Goal: Information Seeking & Learning: Check status

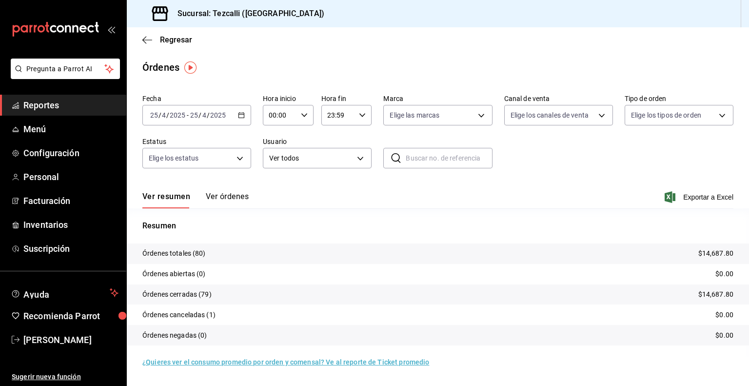
click at [210, 115] on input "2025" at bounding box center [218, 115] width 17 height 8
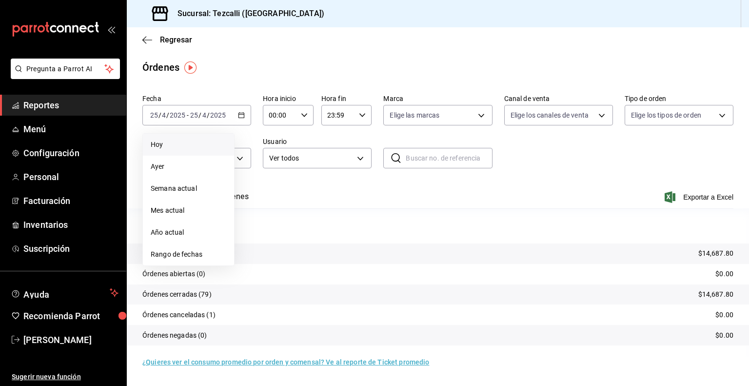
click at [195, 139] on span "Hoy" at bounding box center [189, 144] width 76 height 10
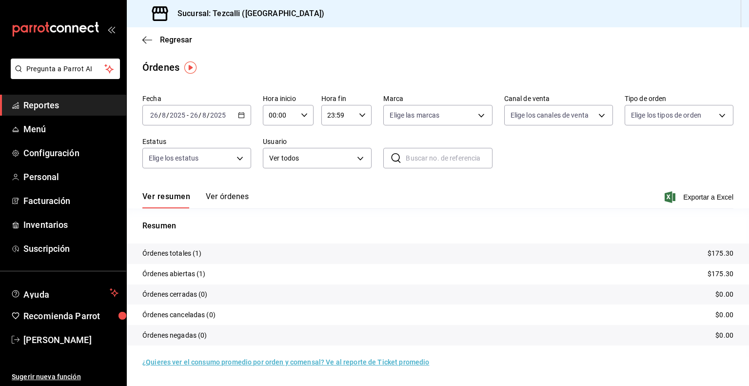
click at [225, 197] on button "Ver órdenes" at bounding box center [227, 200] width 43 height 17
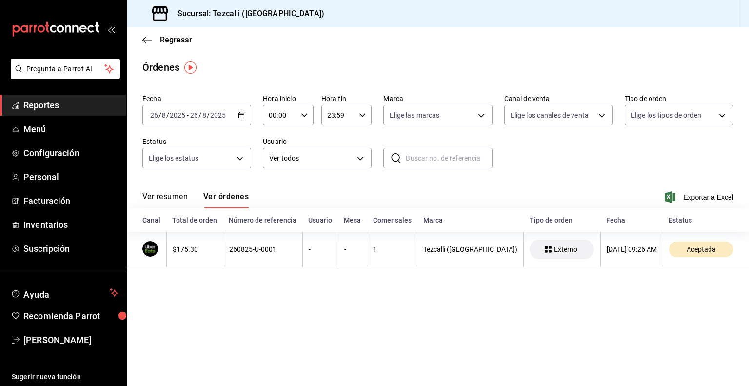
click at [172, 196] on button "Ver resumen" at bounding box center [164, 200] width 45 height 17
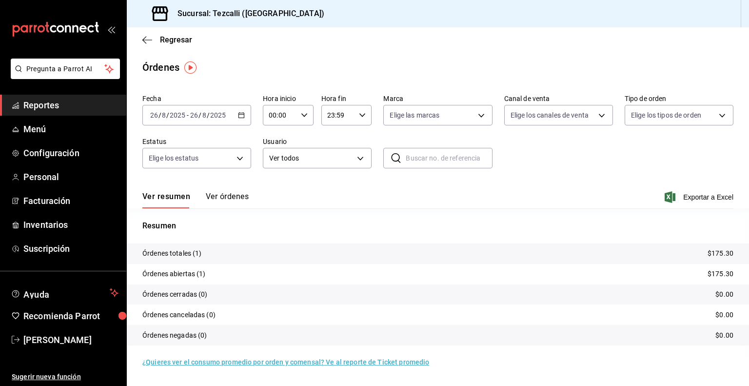
click at [58, 113] on link "Reportes" at bounding box center [63, 105] width 126 height 21
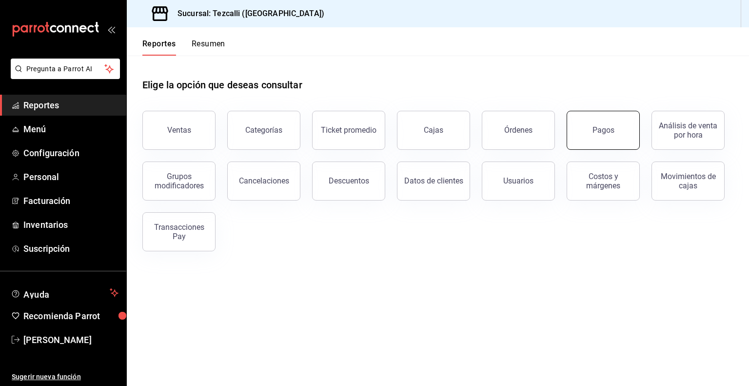
click at [581, 132] on button "Pagos" at bounding box center [603, 130] width 73 height 39
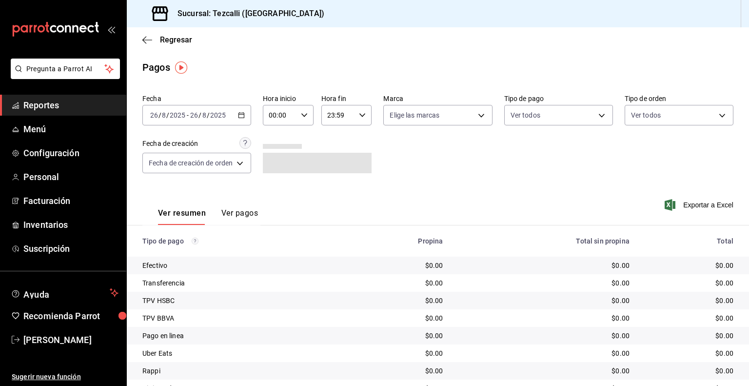
click at [183, 110] on div "[DATE] [DATE] - [DATE] [DATE]" at bounding box center [196, 115] width 109 height 20
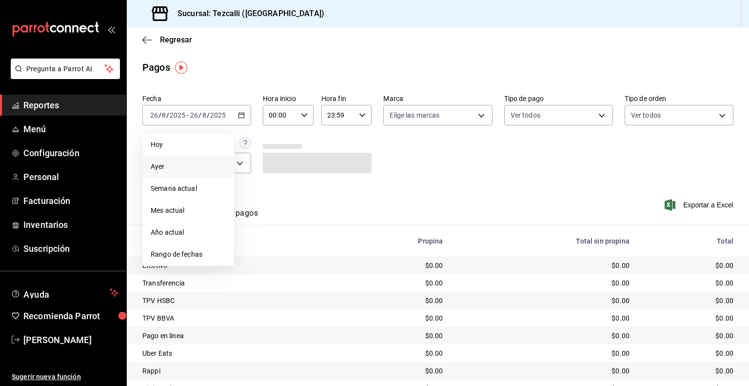
click at [188, 162] on span "Ayer" at bounding box center [189, 166] width 76 height 10
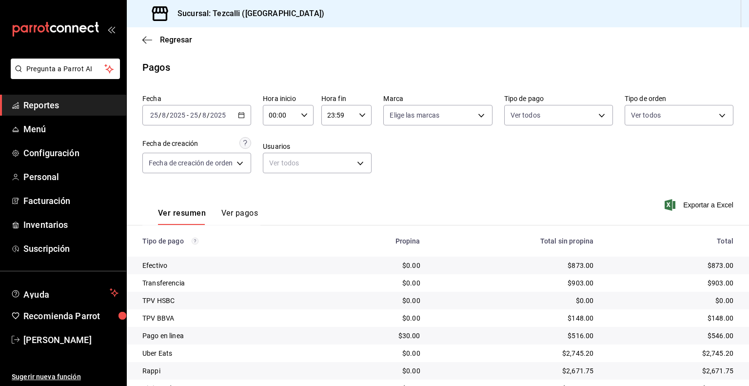
scroll to position [62, 0]
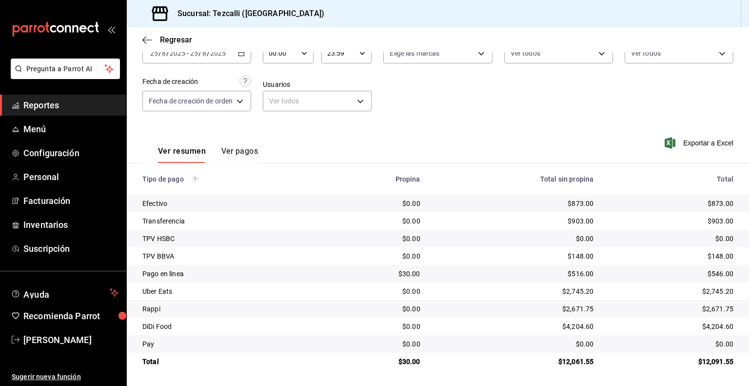
click at [51, 106] on span "Reportes" at bounding box center [70, 104] width 95 height 13
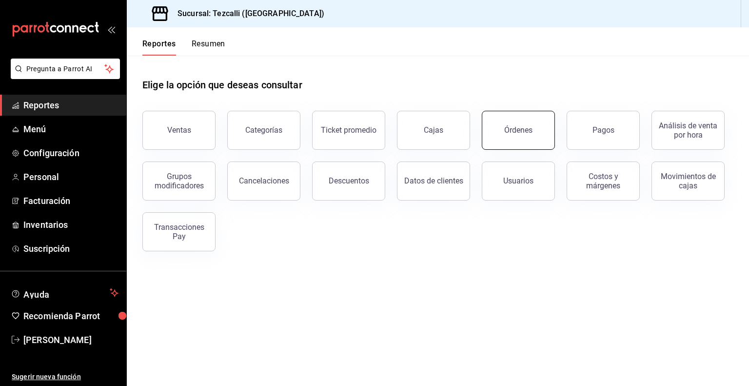
click at [485, 136] on button "Órdenes" at bounding box center [518, 130] width 73 height 39
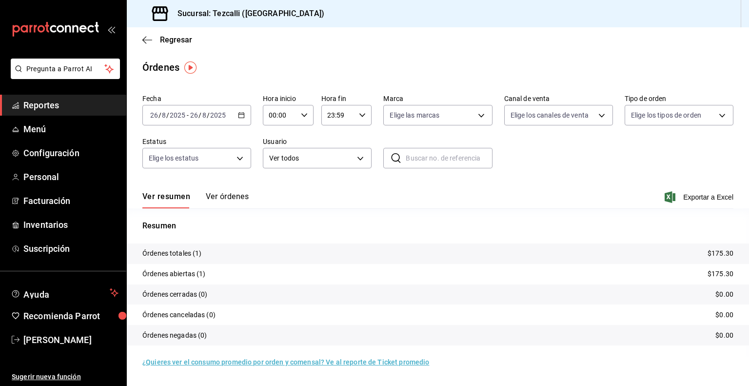
click at [93, 106] on span "Reportes" at bounding box center [70, 104] width 95 height 13
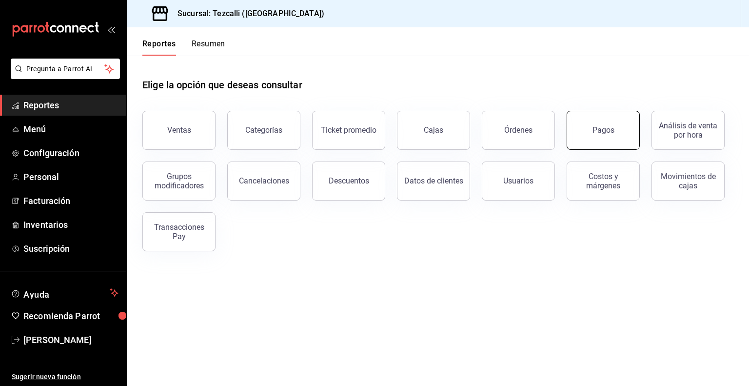
click at [595, 124] on button "Pagos" at bounding box center [603, 130] width 73 height 39
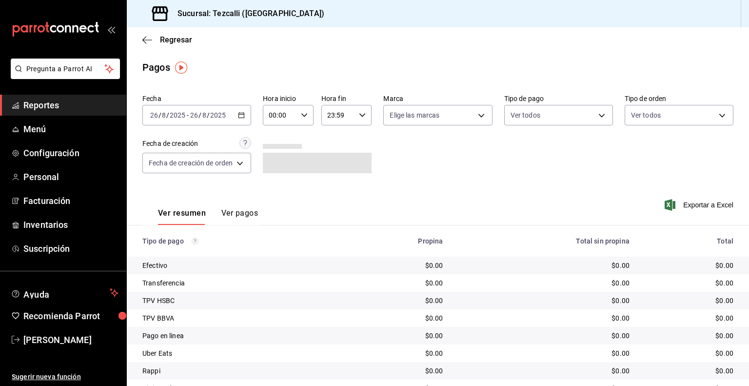
click at [232, 114] on div "[DATE] [DATE] - [DATE] [DATE]" at bounding box center [196, 115] width 109 height 20
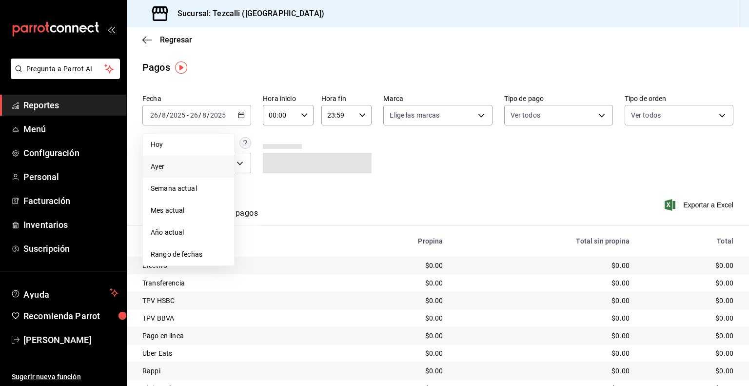
click at [212, 162] on span "Ayer" at bounding box center [189, 166] width 76 height 10
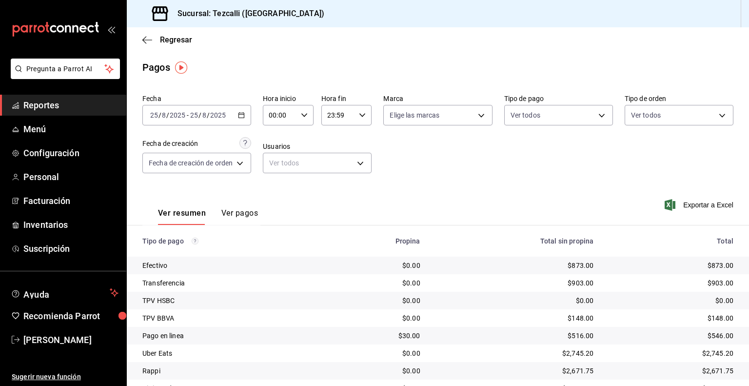
click at [99, 103] on span "Reportes" at bounding box center [70, 104] width 95 height 13
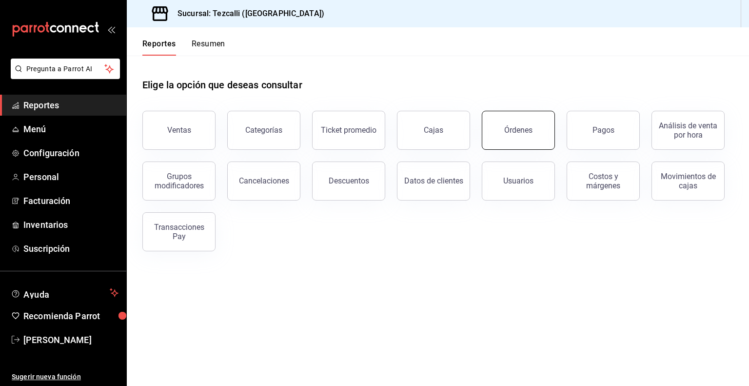
click at [515, 132] on div "Órdenes" at bounding box center [518, 129] width 28 height 9
